Goal: Task Accomplishment & Management: Complete application form

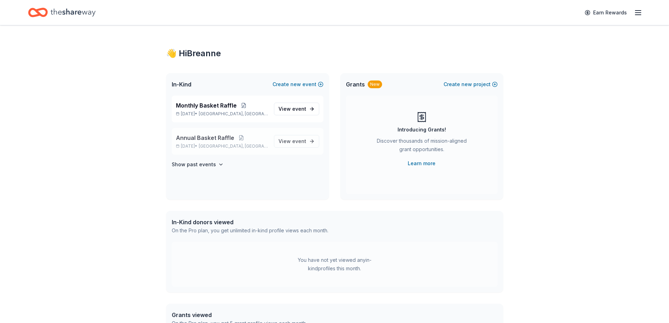
click at [258, 143] on div "Annual Basket Raffle [DATE] • [GEOGRAPHIC_DATA], [GEOGRAPHIC_DATA]" at bounding box center [222, 141] width 92 height 15
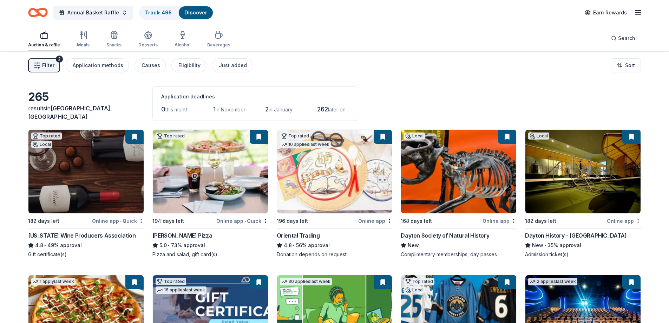
click at [40, 61] on button "Filter 2" at bounding box center [44, 65] width 32 height 14
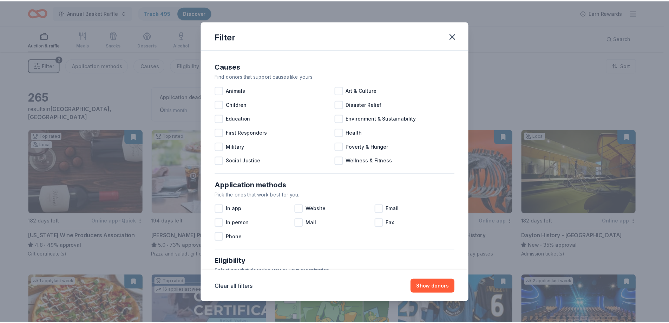
scroll to position [242, 0]
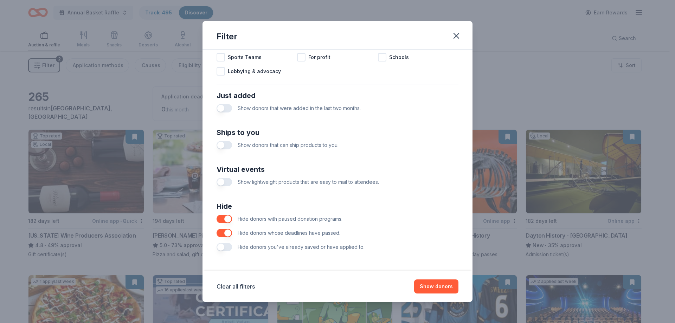
click at [228, 235] on button "button" at bounding box center [223, 233] width 15 height 8
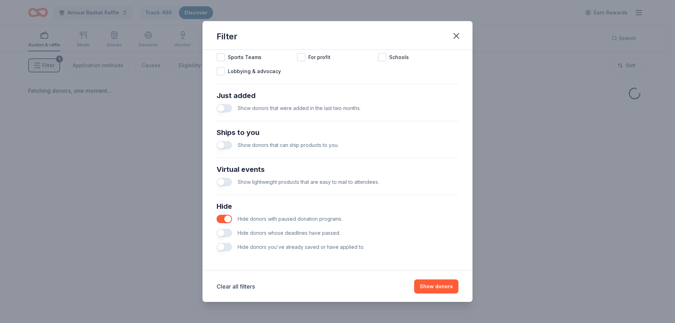
click at [225, 216] on button "button" at bounding box center [223, 219] width 15 height 8
click at [227, 246] on button "button" at bounding box center [223, 247] width 15 height 8
click at [439, 288] on button "Show donors" at bounding box center [436, 286] width 44 height 14
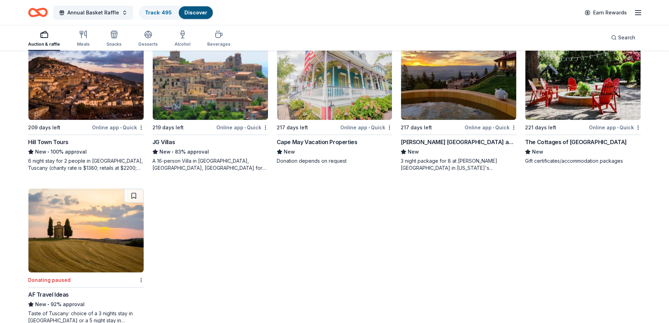
scroll to position [211, 0]
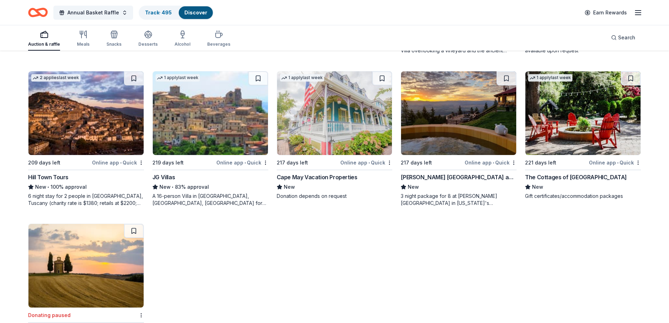
click at [431, 141] on img at bounding box center [458, 113] width 115 height 84
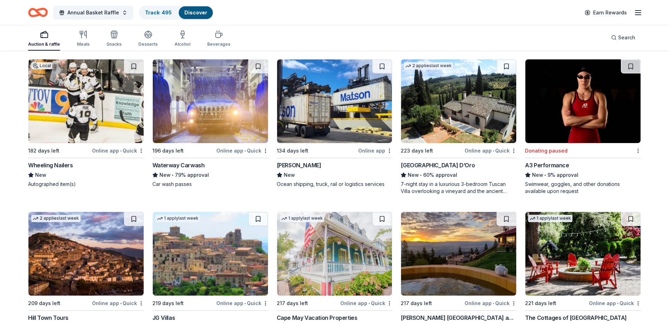
scroll to position [35, 0]
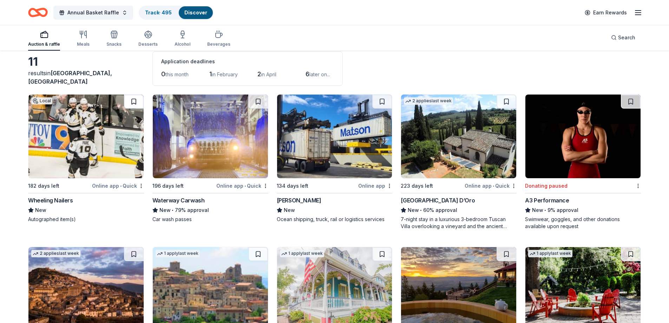
click at [133, 99] on button at bounding box center [134, 102] width 20 height 14
click at [85, 38] on icon "button" at bounding box center [83, 34] width 8 height 8
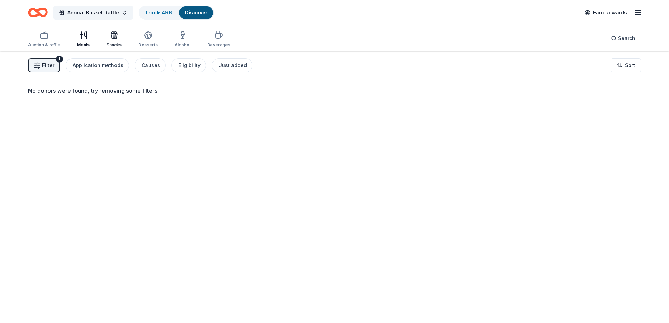
click at [115, 39] on icon "button" at bounding box center [114, 36] width 6 height 5
click at [148, 39] on div "Desserts" at bounding box center [147, 39] width 19 height 17
click at [177, 40] on div "Alcohol" at bounding box center [183, 39] width 16 height 17
click at [208, 38] on div "button" at bounding box center [218, 35] width 23 height 8
click at [170, 12] on div "Track · 496" at bounding box center [158, 12] width 38 height 13
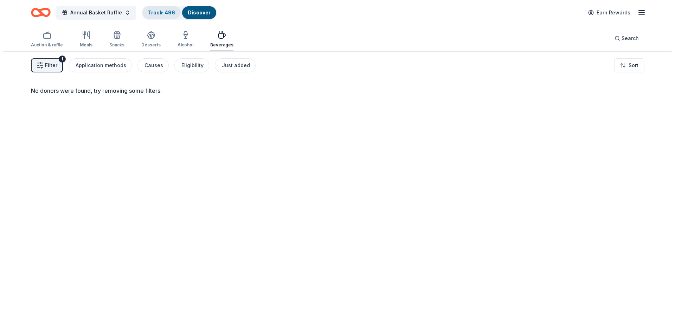
scroll to position [0, 0]
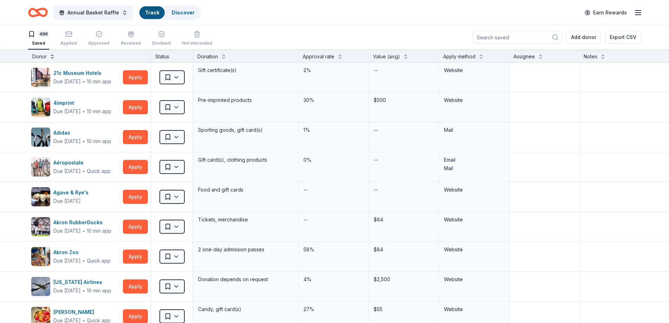
click at [52, 57] on button at bounding box center [53, 55] width 6 height 7
click at [52, 58] on button at bounding box center [53, 55] width 6 height 7
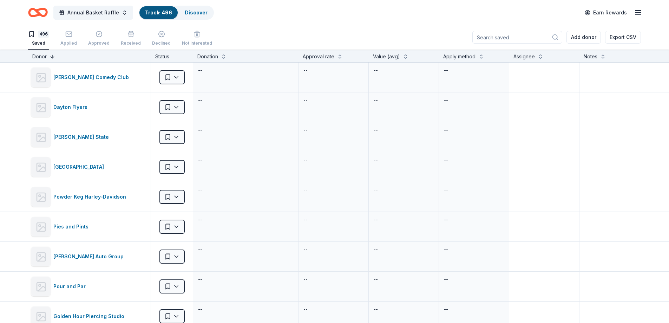
click at [52, 58] on button at bounding box center [53, 55] width 6 height 7
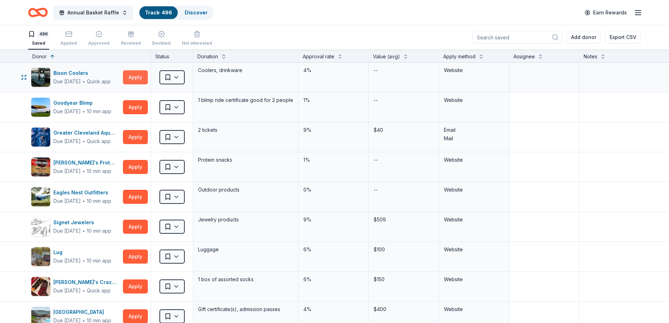
click at [141, 79] on button "Apply" at bounding box center [135, 77] width 25 height 14
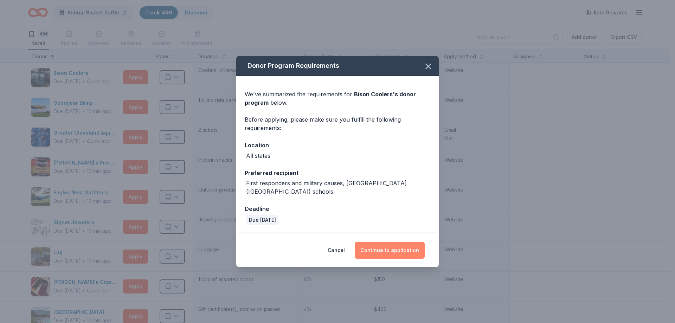
click at [395, 243] on button "Continue to application" at bounding box center [390, 250] width 70 height 17
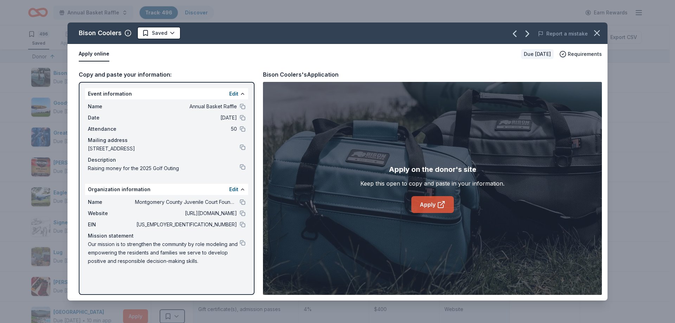
click at [439, 204] on icon at bounding box center [441, 204] width 8 height 8
click at [155, 34] on html "Annual Basket Raffle Track · 496 Discover Earn Rewards 496 Saved Applied Approv…" at bounding box center [337, 161] width 675 height 323
click at [165, 31] on html "Annual Basket Raffle Track · 496 Discover Earn Rewards 496 Saved Applied Approv…" at bounding box center [337, 161] width 675 height 323
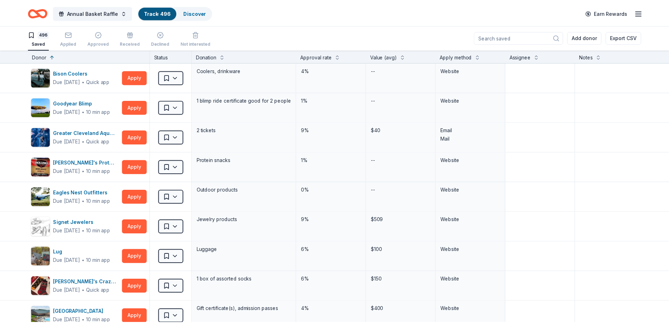
scroll to position [0, 0]
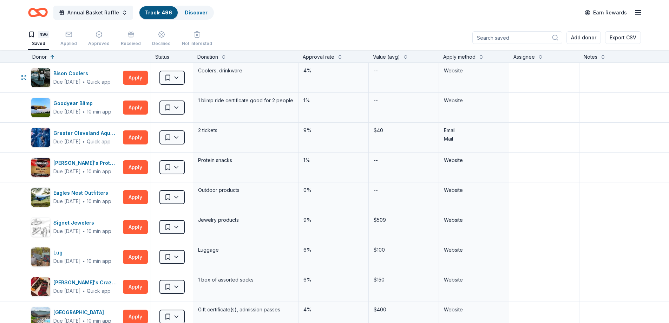
click at [164, 77] on html "Annual Basket Raffle Track · 496 Discover Earn Rewards 496 Saved Applied Approv…" at bounding box center [334, 161] width 669 height 323
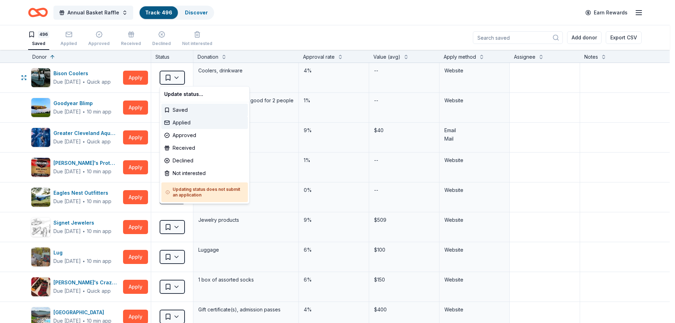
click at [184, 124] on div "Applied" at bounding box center [204, 122] width 86 height 13
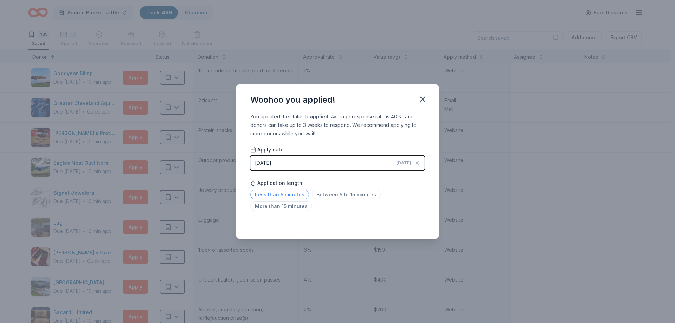
click at [276, 195] on span "Less than 5 minutes" at bounding box center [279, 194] width 59 height 9
click at [423, 100] on icon "button" at bounding box center [422, 99] width 10 height 10
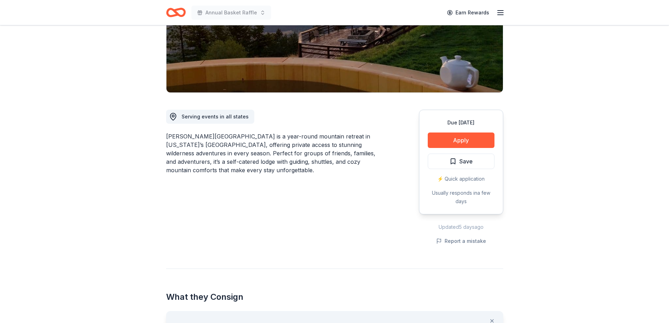
scroll to position [211, 0]
